Goal: Task Accomplishment & Management: Manage account settings

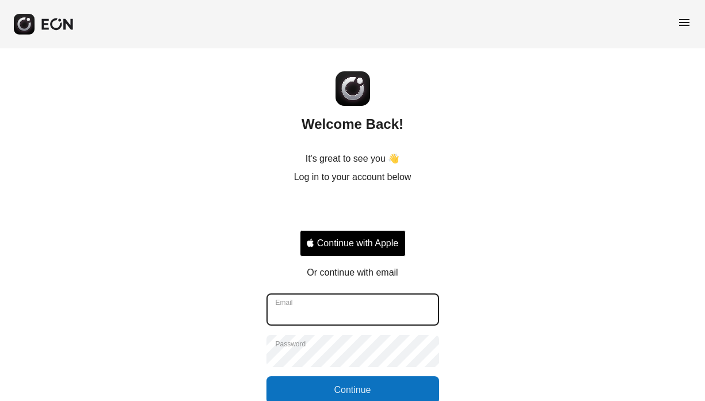
type input "**********"
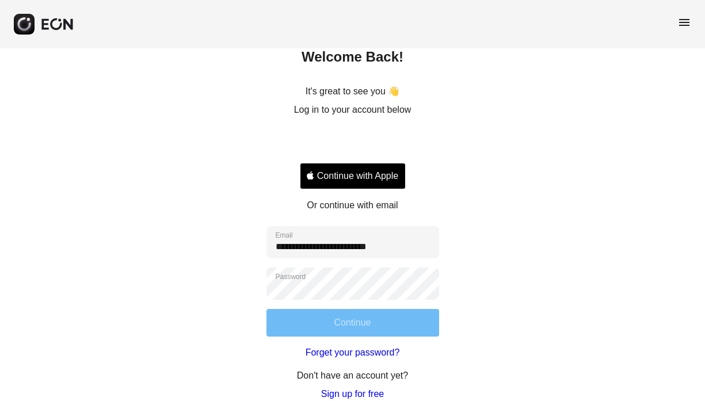
scroll to position [67, 0]
click at [378, 322] on button "Continue" at bounding box center [352, 323] width 173 height 28
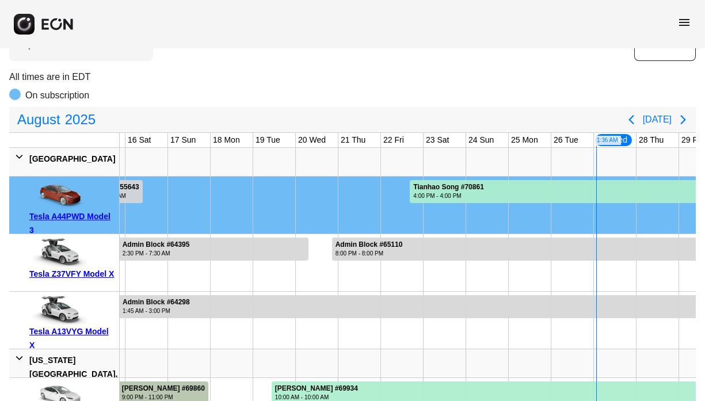
scroll to position [70, 0]
click at [372, 154] on div at bounding box center [359, 161] width 43 height 28
click at [349, 271] on div at bounding box center [359, 262] width 43 height 57
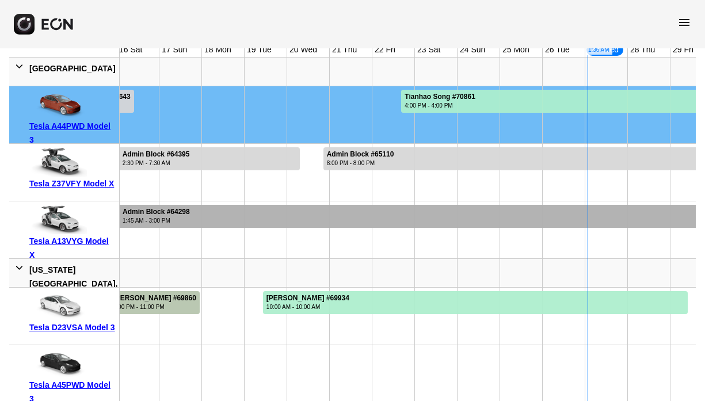
scroll to position [163, 0]
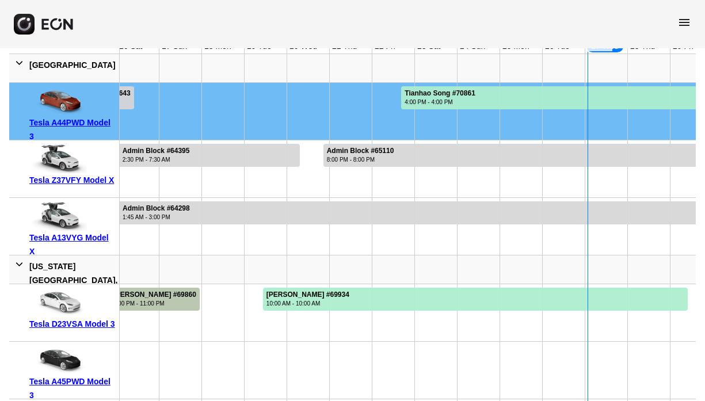
click at [357, 340] on div at bounding box center [351, 312] width 43 height 57
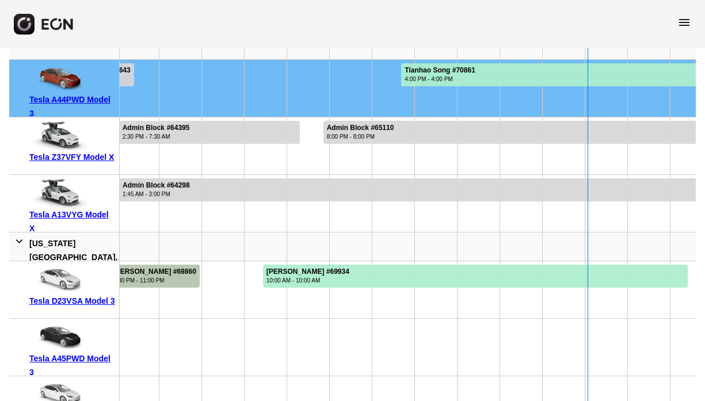
scroll to position [174, 0]
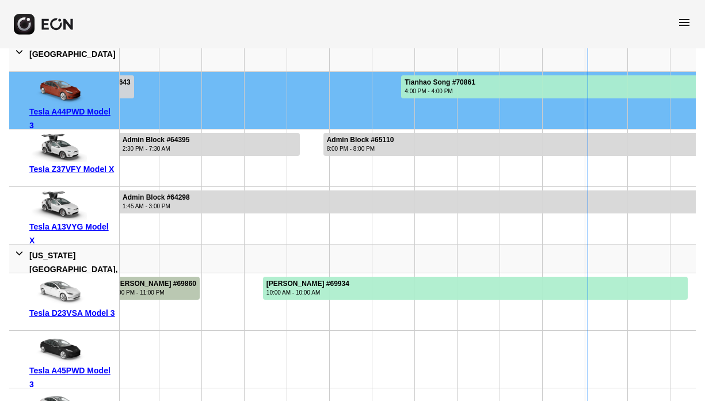
click at [685, 28] on span "menu" at bounding box center [684, 23] width 14 height 14
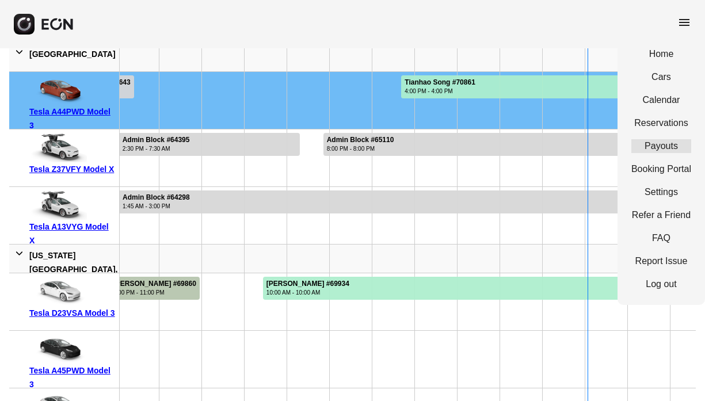
click at [650, 146] on link "Payouts" at bounding box center [661, 146] width 60 height 14
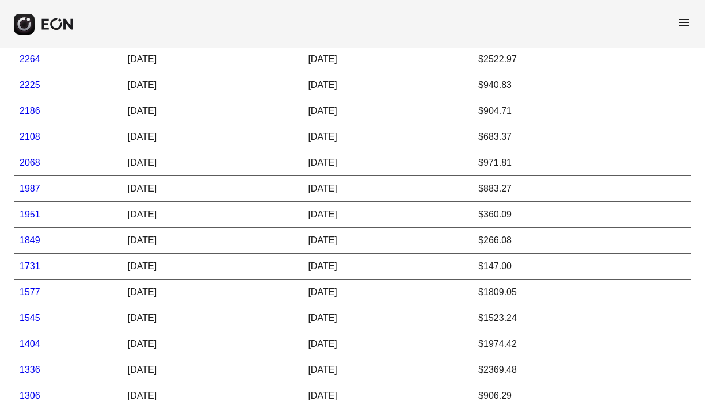
scroll to position [733, 0]
click at [437, 221] on td "[DATE]" at bounding box center [387, 216] width 170 height 26
drag, startPoint x: 703, startPoint y: 215, endPoint x: 687, endPoint y: 242, distance: 32.0
click at [687, 242] on tbody "4552 [DATE] [DATE] $489.36 4142 [DATE] [DATE] $599.11 3998 [DATE] [DATE] $331.3…" at bounding box center [352, 202] width 677 height 1035
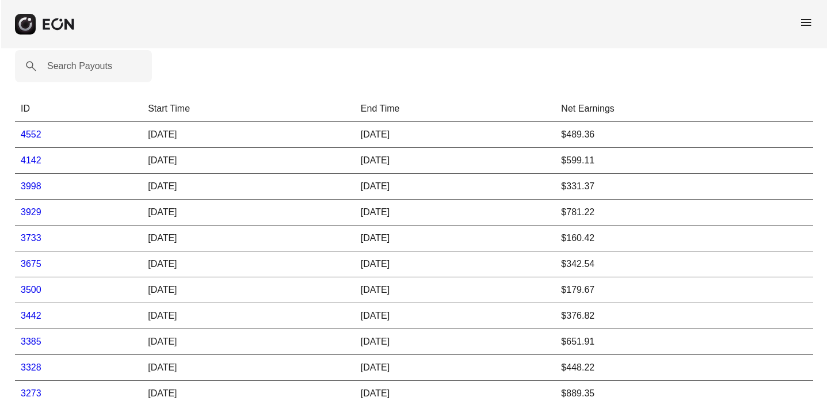
scroll to position [8, 0]
